Goal: Information Seeking & Learning: Learn about a topic

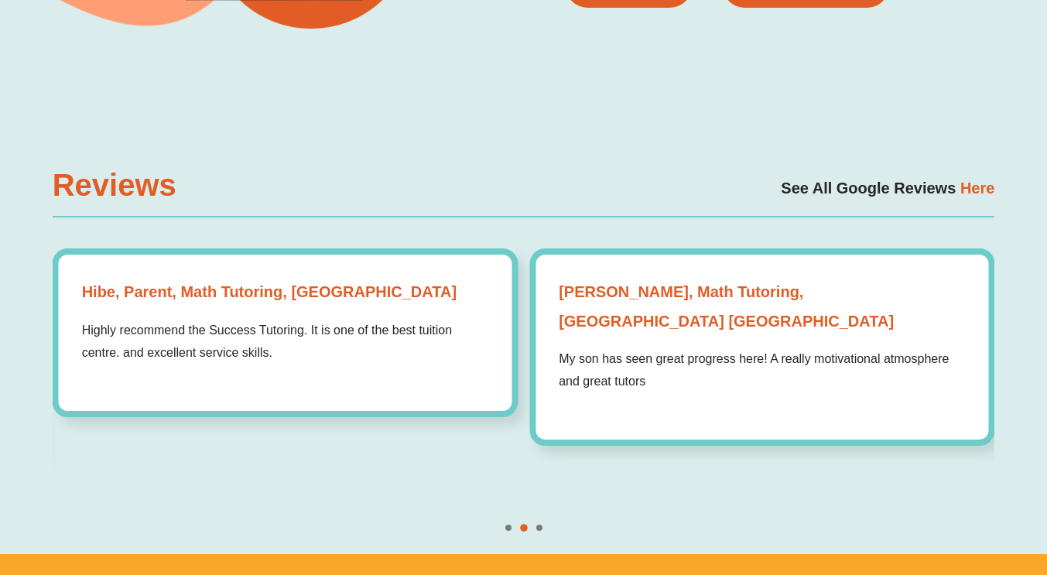
scroll to position [4109, 0]
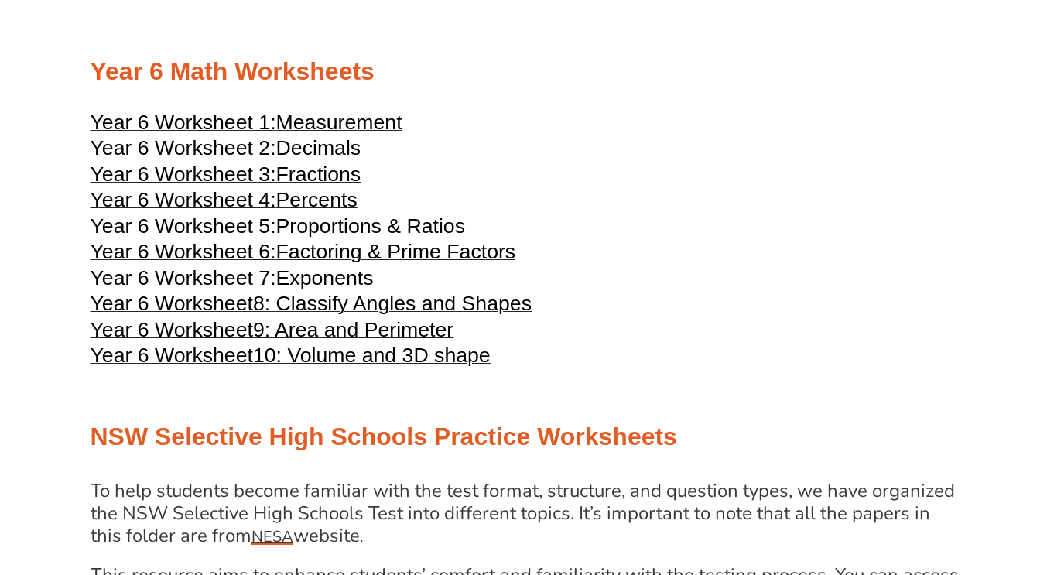
scroll to position [2622, 0]
click at [370, 314] on span "8: Classify Angles and Shapes" at bounding box center [392, 302] width 279 height 23
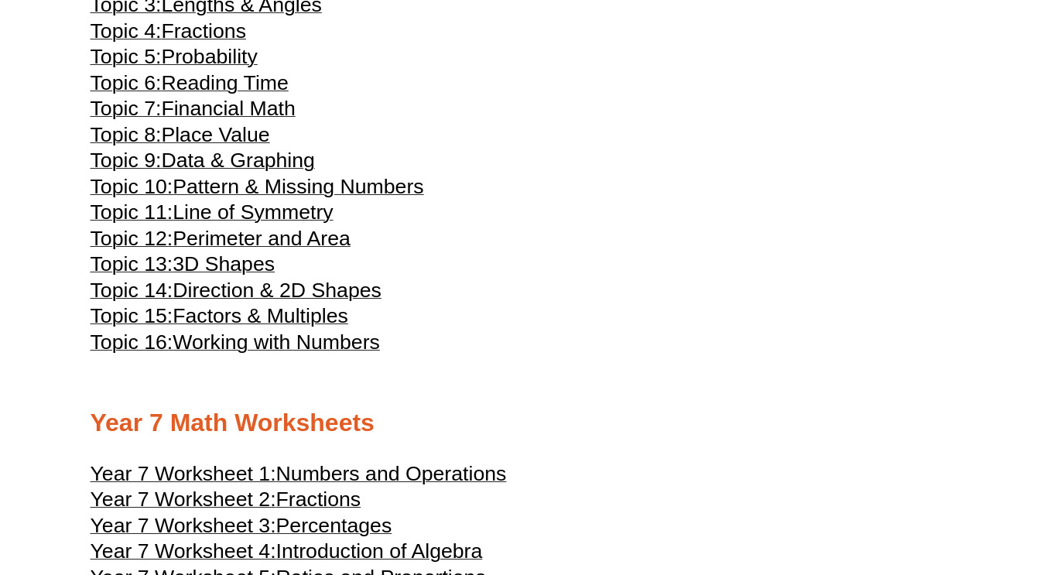
scroll to position [3321, 0]
click at [233, 275] on span "3D Shapes" at bounding box center [224, 263] width 102 height 23
click at [348, 301] on span "Direction & 2D Shapes" at bounding box center [277, 289] width 209 height 23
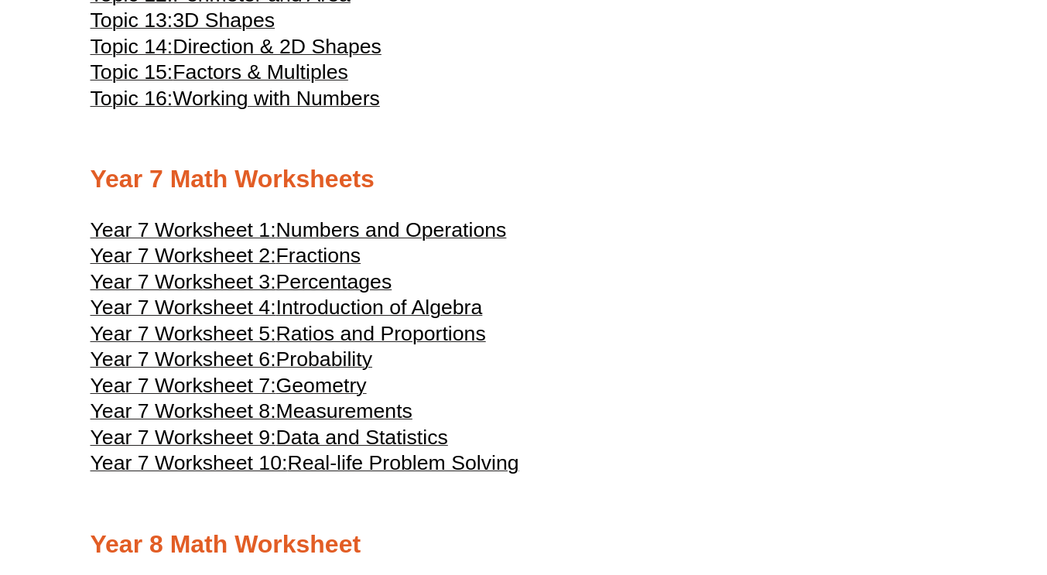
scroll to position [3565, 0]
click at [324, 396] on span "Geometry" at bounding box center [321, 384] width 91 height 23
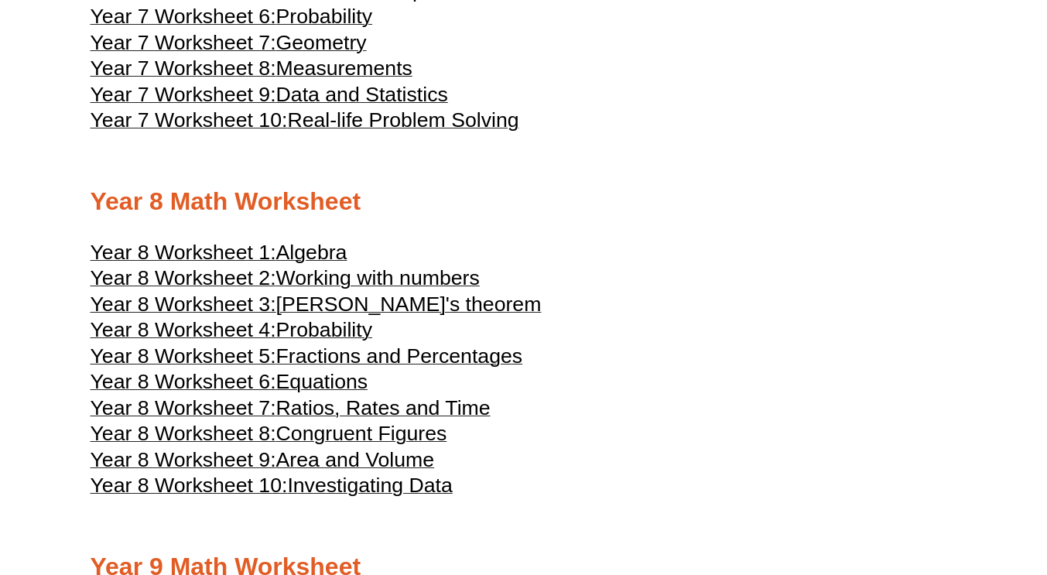
scroll to position [3909, 0]
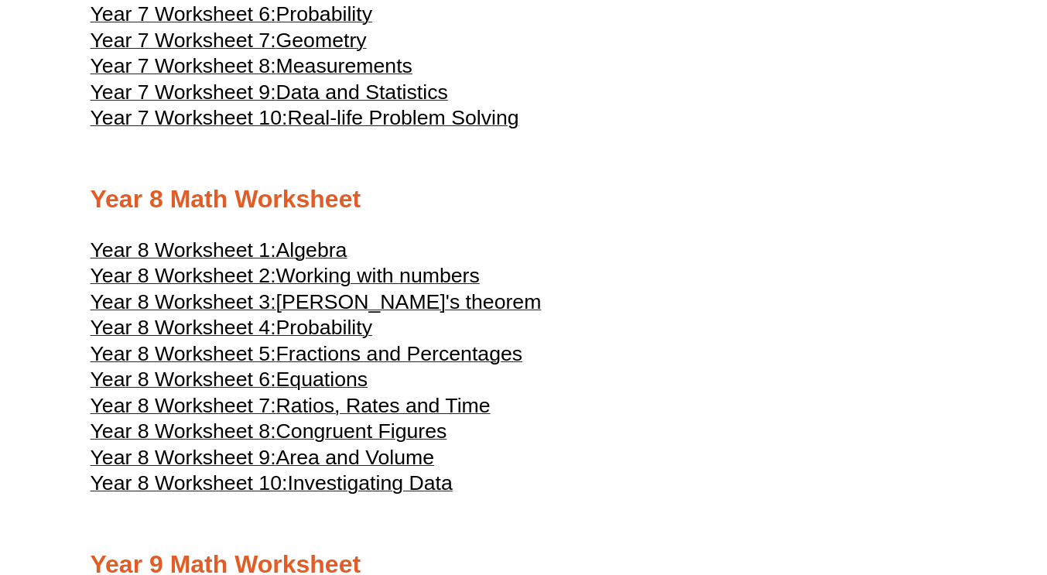
click at [433, 314] on span "Pythagoras's theorem" at bounding box center [409, 301] width 266 height 23
click at [438, 443] on span "Congruent Figures" at bounding box center [361, 431] width 171 height 23
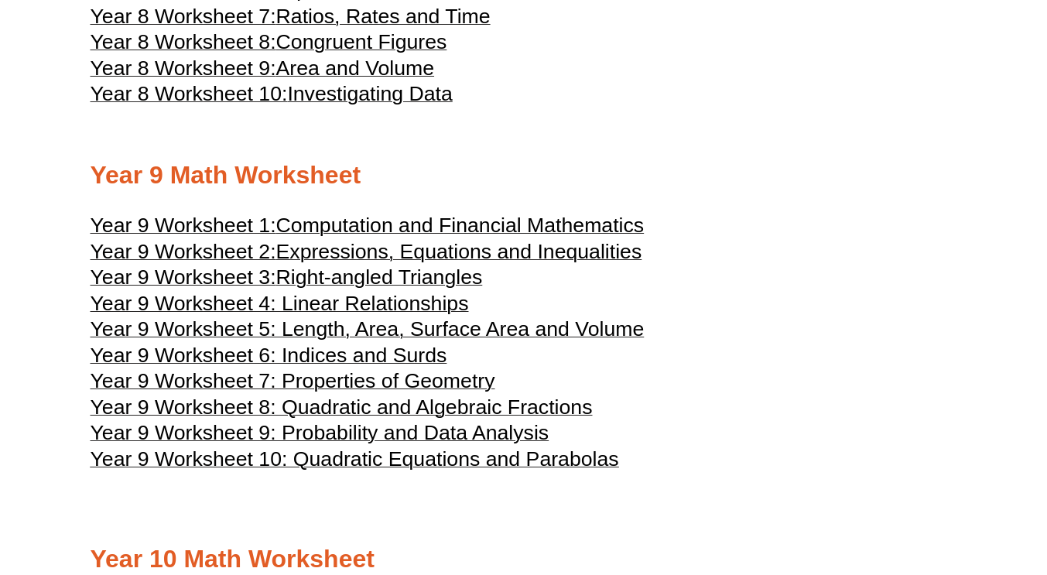
scroll to position [4299, 0]
click at [420, 314] on span "Year 9 Worksheet 4: Linear Relationships" at bounding box center [280, 302] width 379 height 23
click at [385, 366] on span "Year 9 Worksheet 6: Indices and Surds" at bounding box center [269, 354] width 357 height 23
click at [426, 288] on span "Right-angled Triangles" at bounding box center [379, 276] width 207 height 23
